Goal: Task Accomplishment & Management: Manage account settings

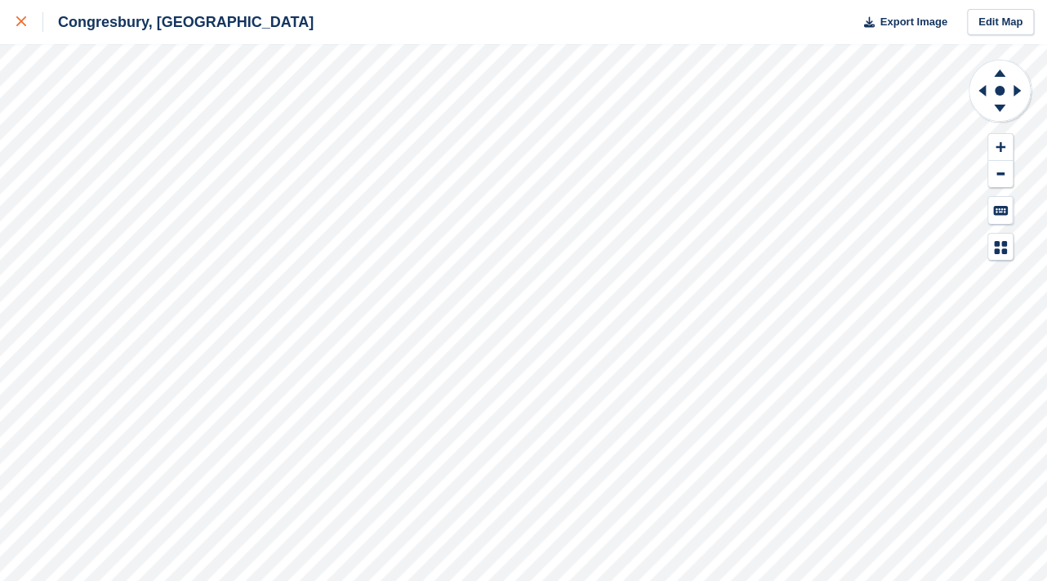
click at [25, 18] on icon at bounding box center [21, 21] width 10 height 10
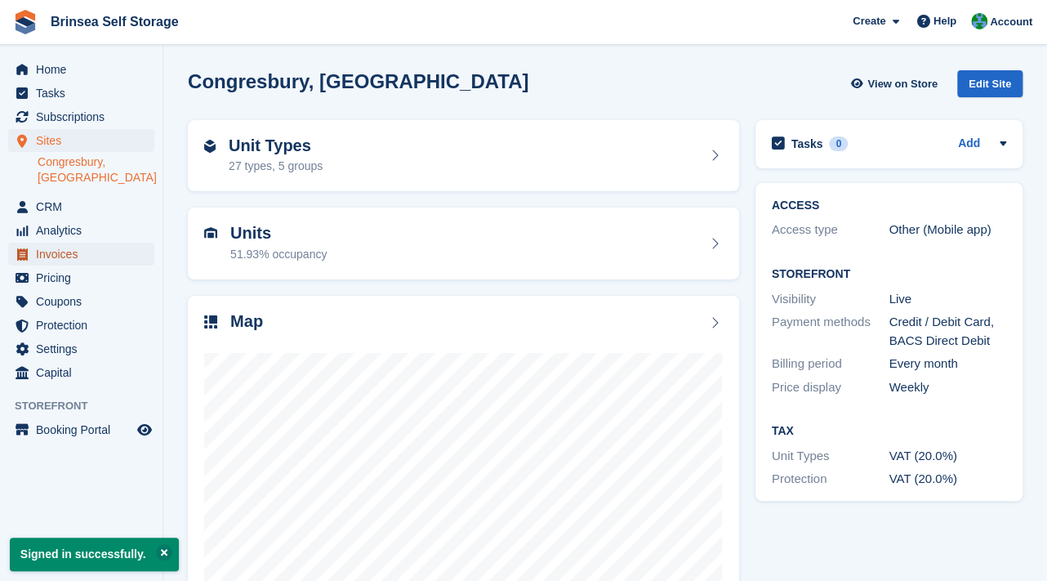
click at [51, 243] on span "Invoices" at bounding box center [85, 254] width 98 height 23
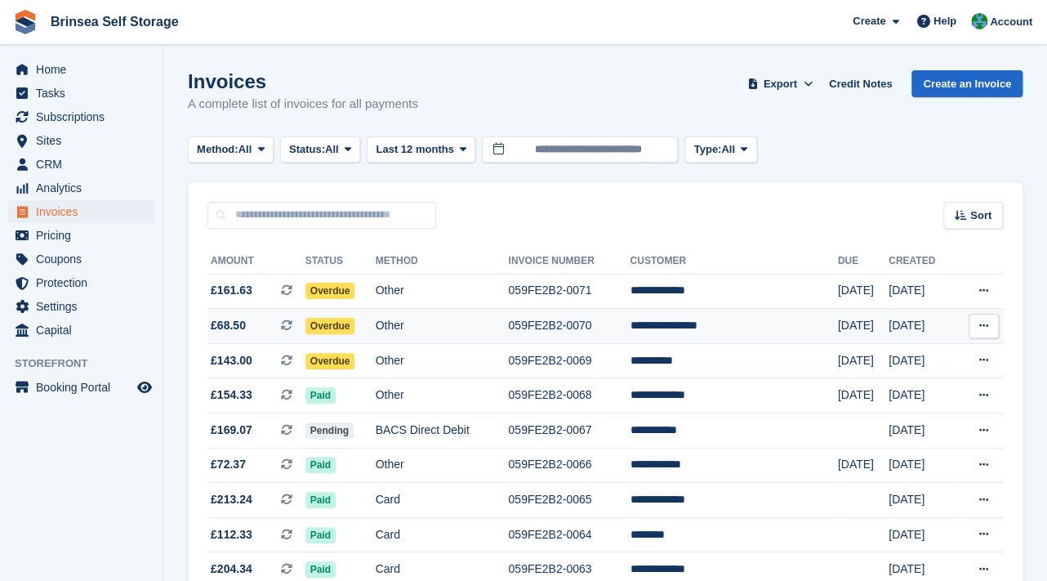
click at [337, 323] on span "Overdue" at bounding box center [330, 326] width 50 height 16
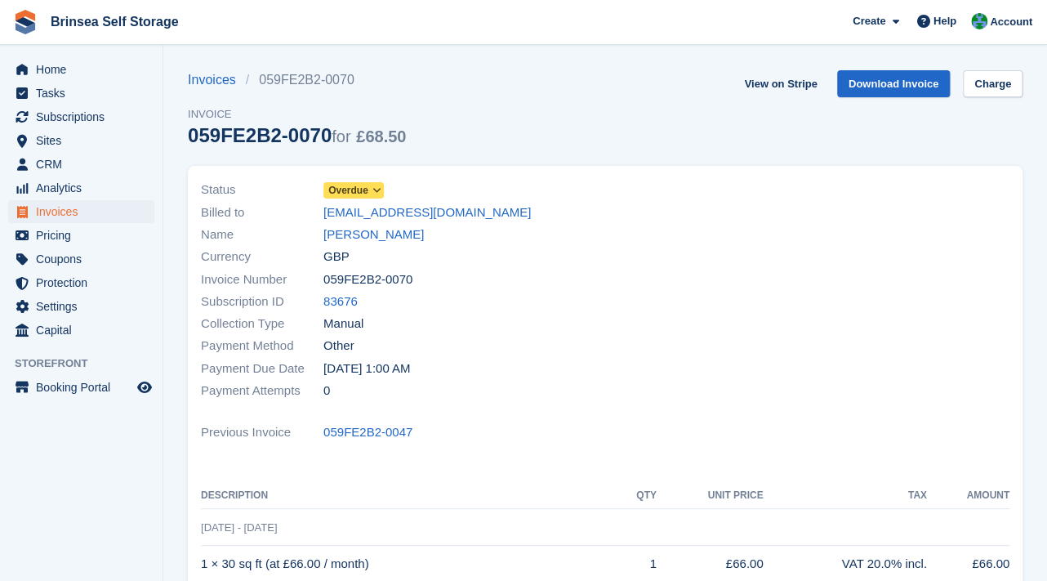
click at [370, 187] on span at bounding box center [376, 190] width 13 height 13
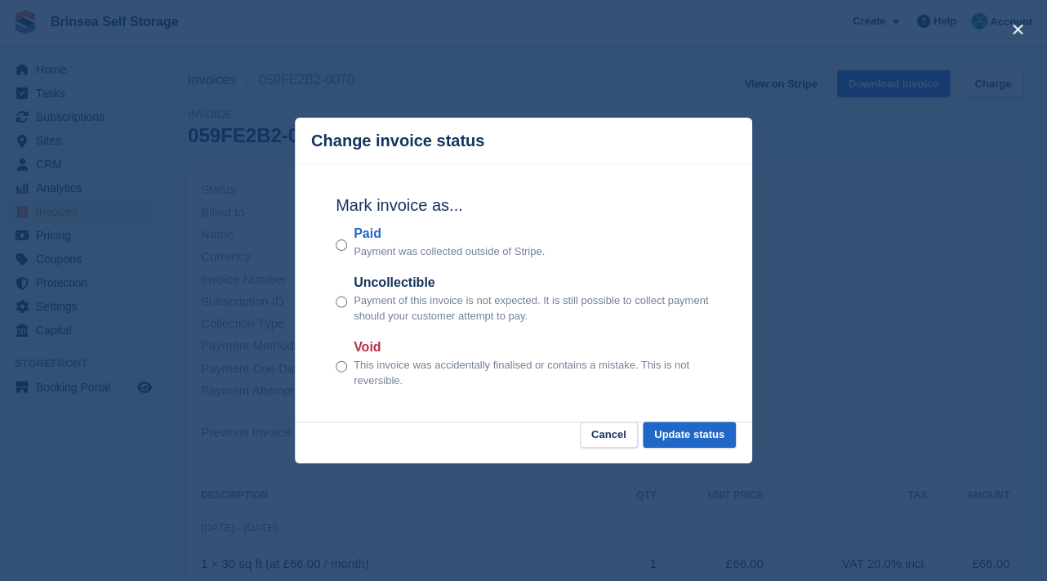
click at [348, 244] on div "Paid Payment was collected outside of Stripe." at bounding box center [524, 242] width 376 height 36
click at [682, 432] on button "Update status" at bounding box center [689, 434] width 93 height 27
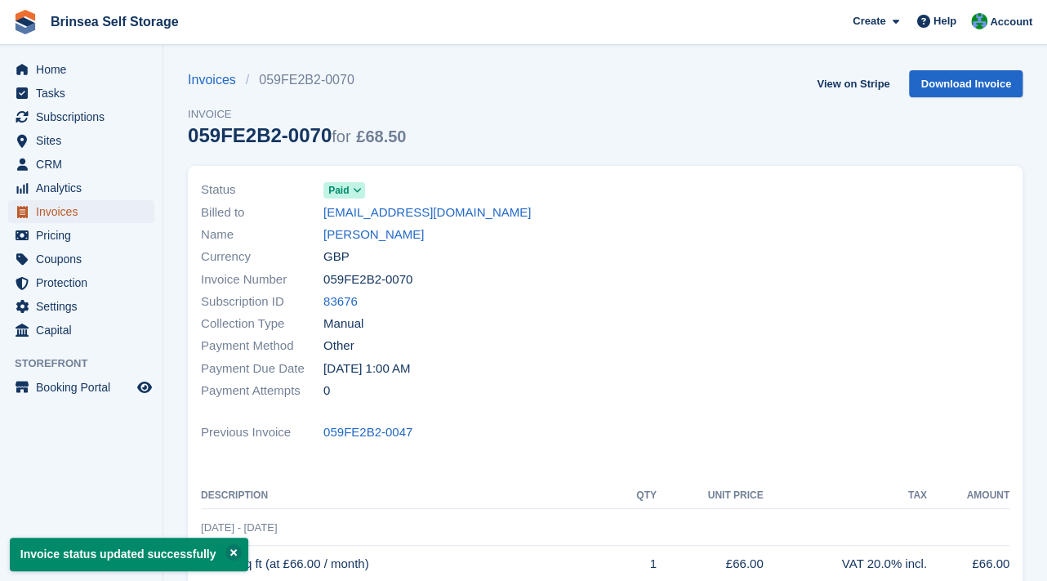
click at [61, 210] on span "Invoices" at bounding box center [85, 211] width 98 height 23
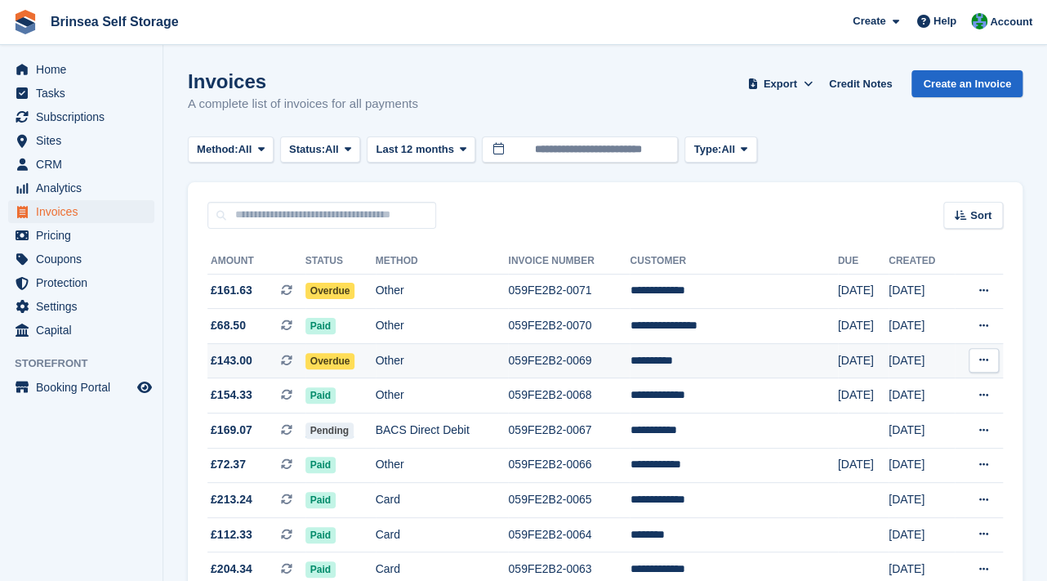
click at [341, 362] on span "Overdue" at bounding box center [330, 361] width 50 height 16
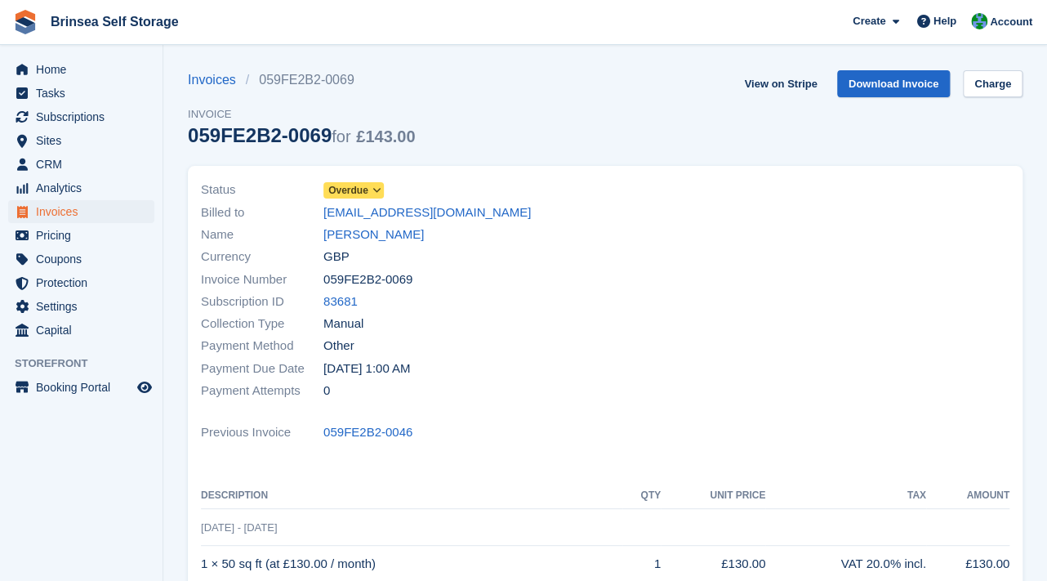
click at [371, 188] on span at bounding box center [376, 190] width 13 height 13
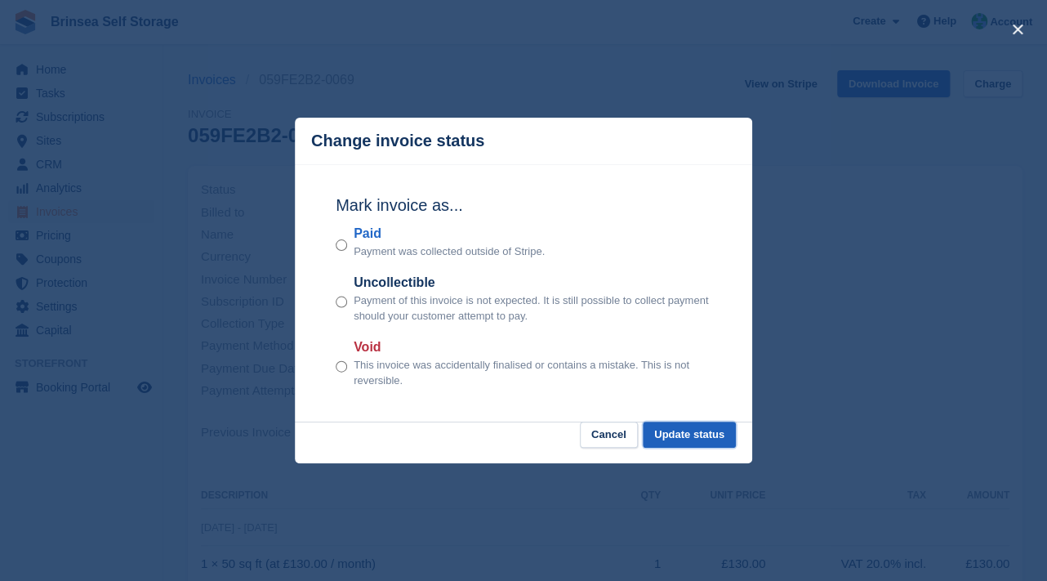
click at [675, 432] on button "Update status" at bounding box center [689, 434] width 93 height 27
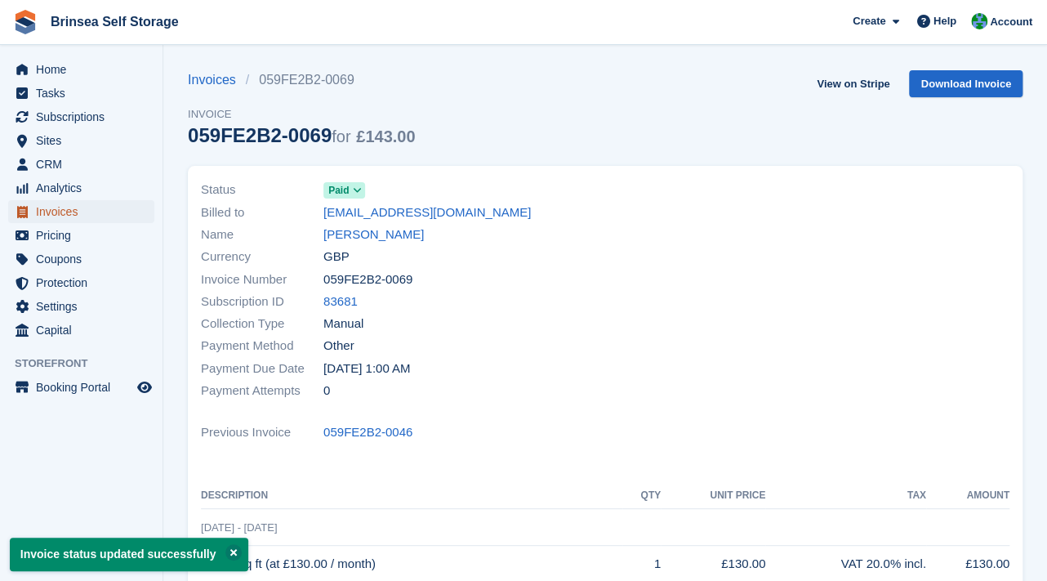
click at [68, 212] on span "Invoices" at bounding box center [85, 211] width 98 height 23
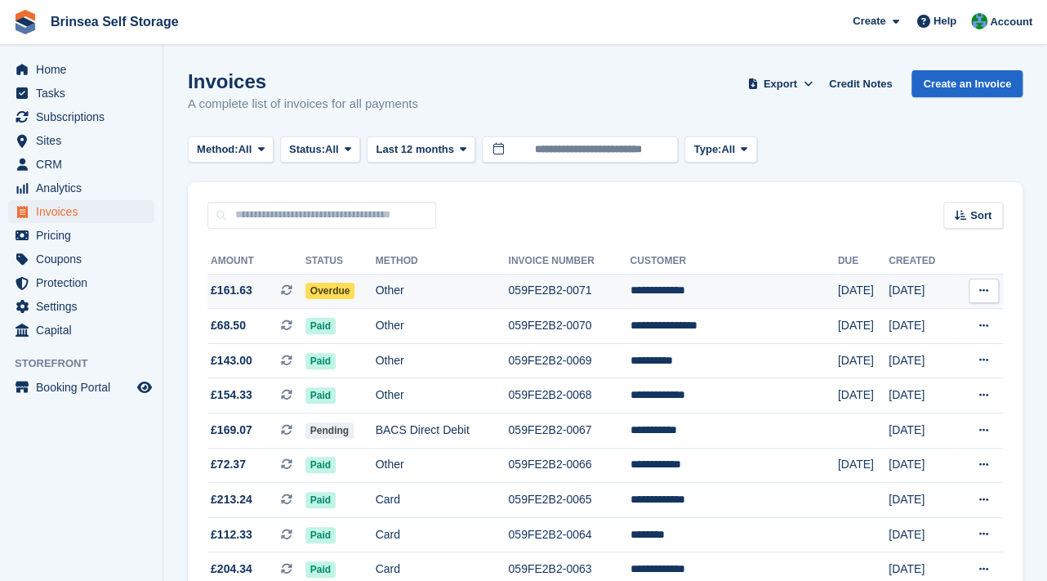
click at [338, 294] on span "Overdue" at bounding box center [330, 291] width 50 height 16
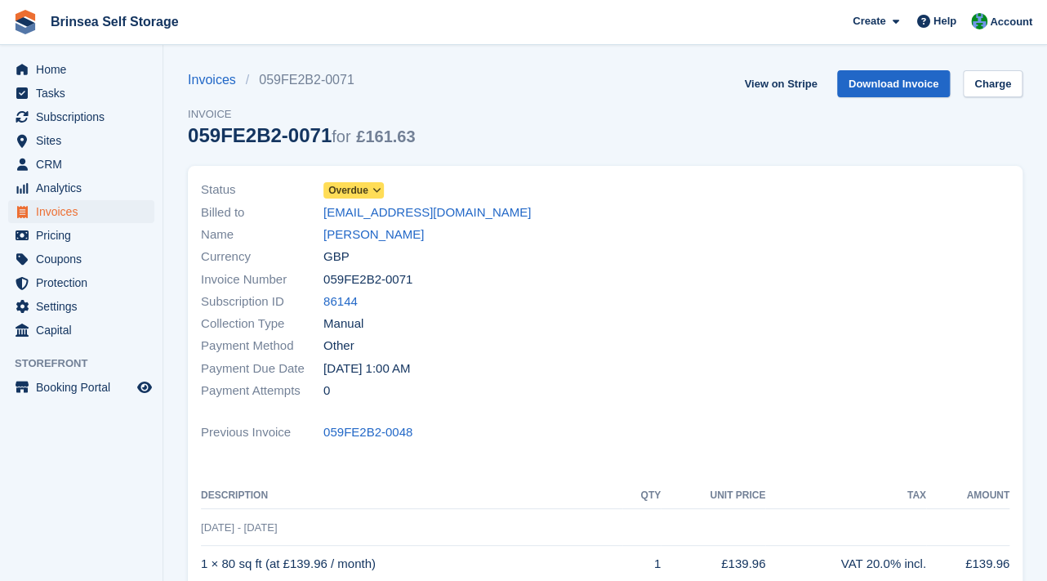
click at [368, 191] on span "Overdue" at bounding box center [353, 190] width 60 height 16
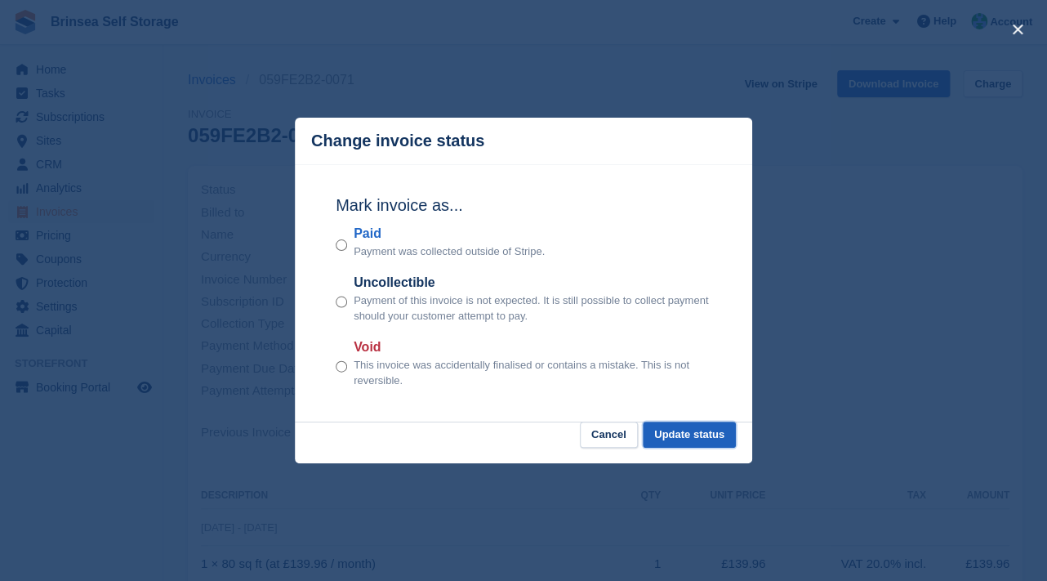
click at [695, 437] on button "Update status" at bounding box center [689, 434] width 93 height 27
